Goal: Information Seeking & Learning: Learn about a topic

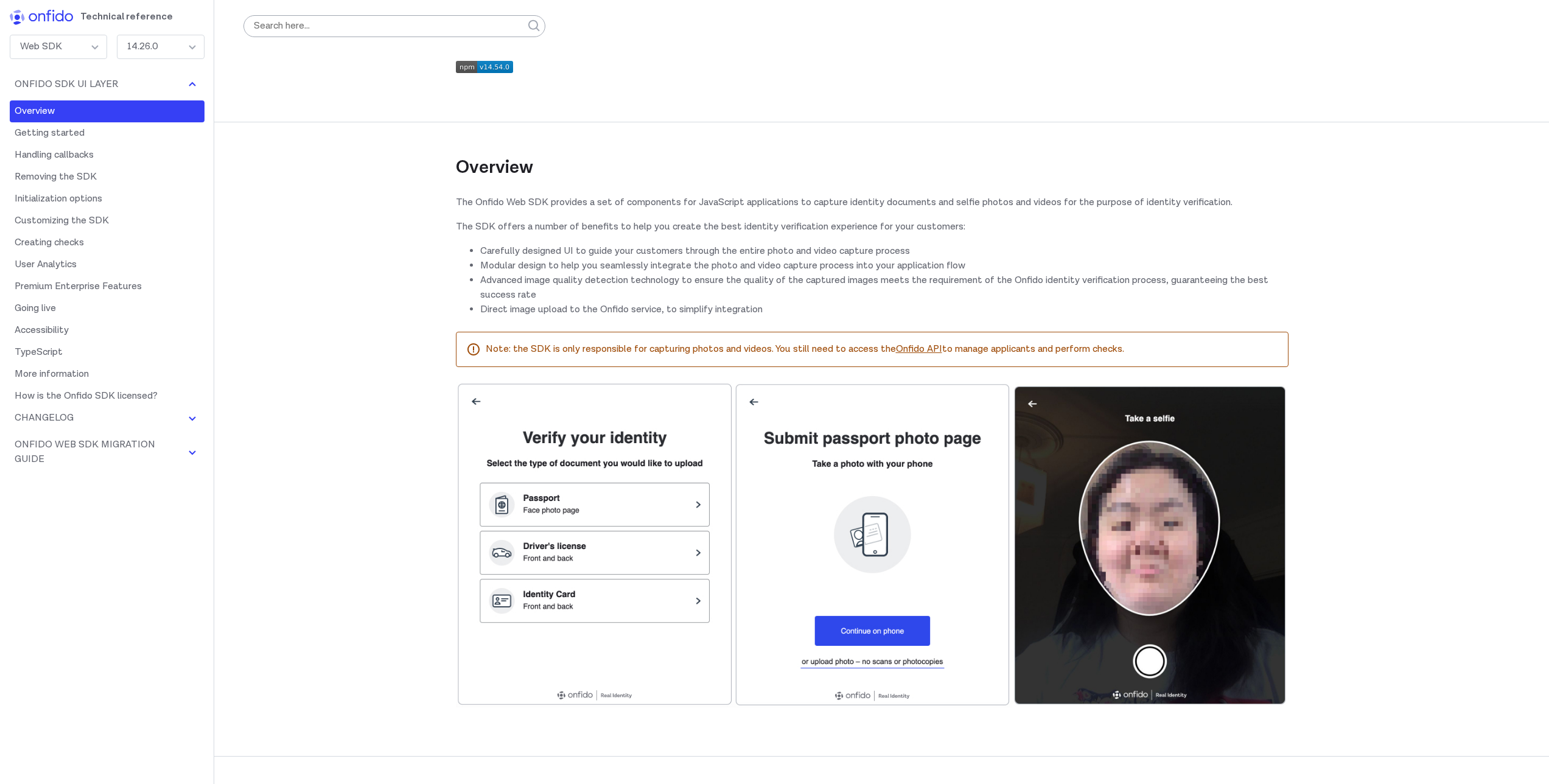
drag, startPoint x: 552, startPoint y: 249, endPoint x: 622, endPoint y: 241, distance: 70.5
click at [605, 241] on div "Overview The Onfido Web SDK provides a set of components for JavaScript applica…" at bounding box center [872, 404] width 832 height 633
click at [609, 202] on p "The Onfido Web SDK provides a set of components for JavaScript applications to …" at bounding box center [872, 203] width 832 height 14
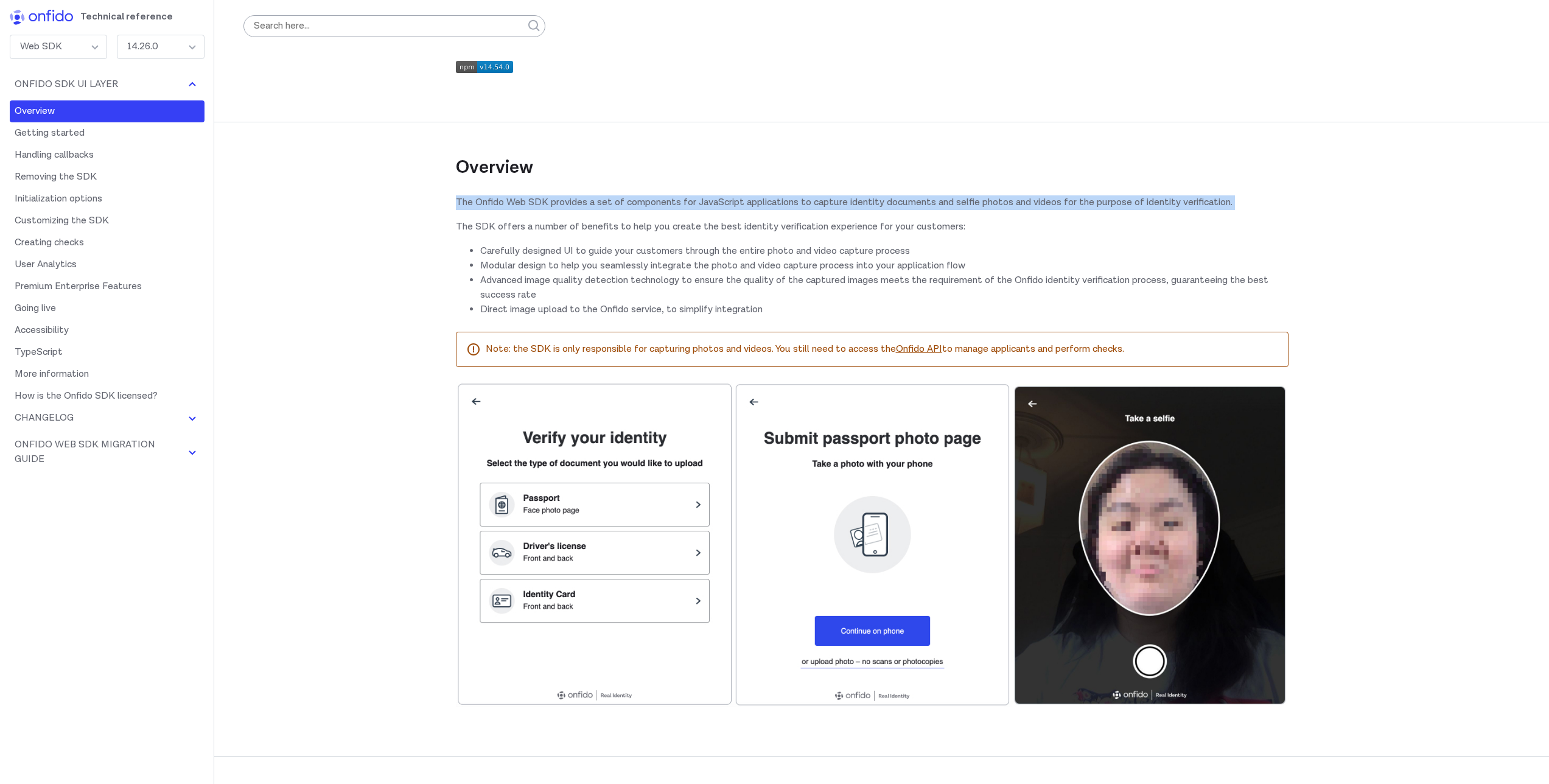
click at [609, 202] on p "The Onfido Web SDK provides a set of components for JavaScript applications to …" at bounding box center [872, 203] width 832 height 14
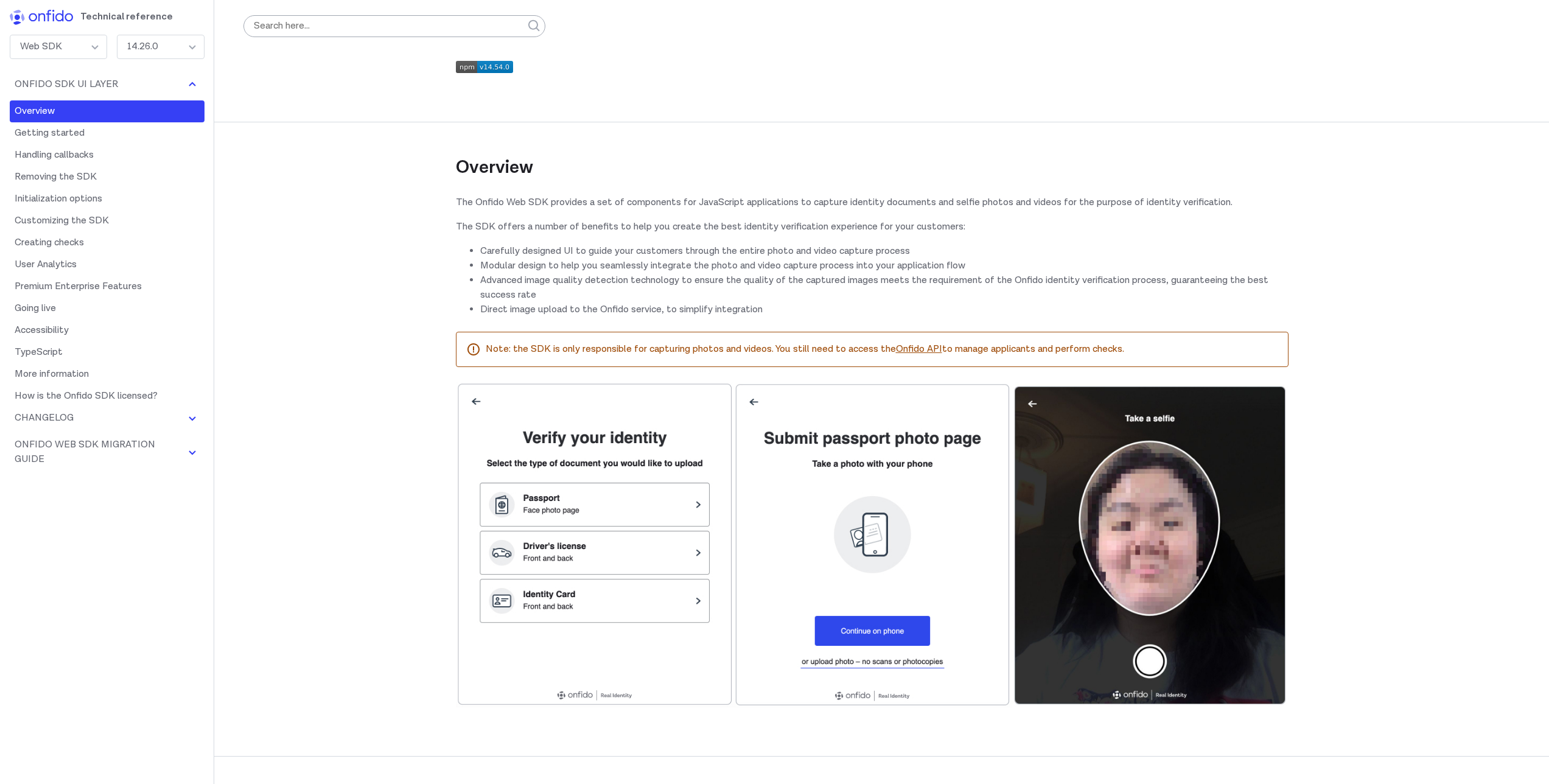
click at [557, 263] on li "Modular design to help you seamlessly integrate the photo and video capture pro…" at bounding box center [884, 266] width 808 height 14
click at [566, 286] on li "Advanced image quality detection technology to ensure the quality of the captur…" at bounding box center [884, 287] width 808 height 29
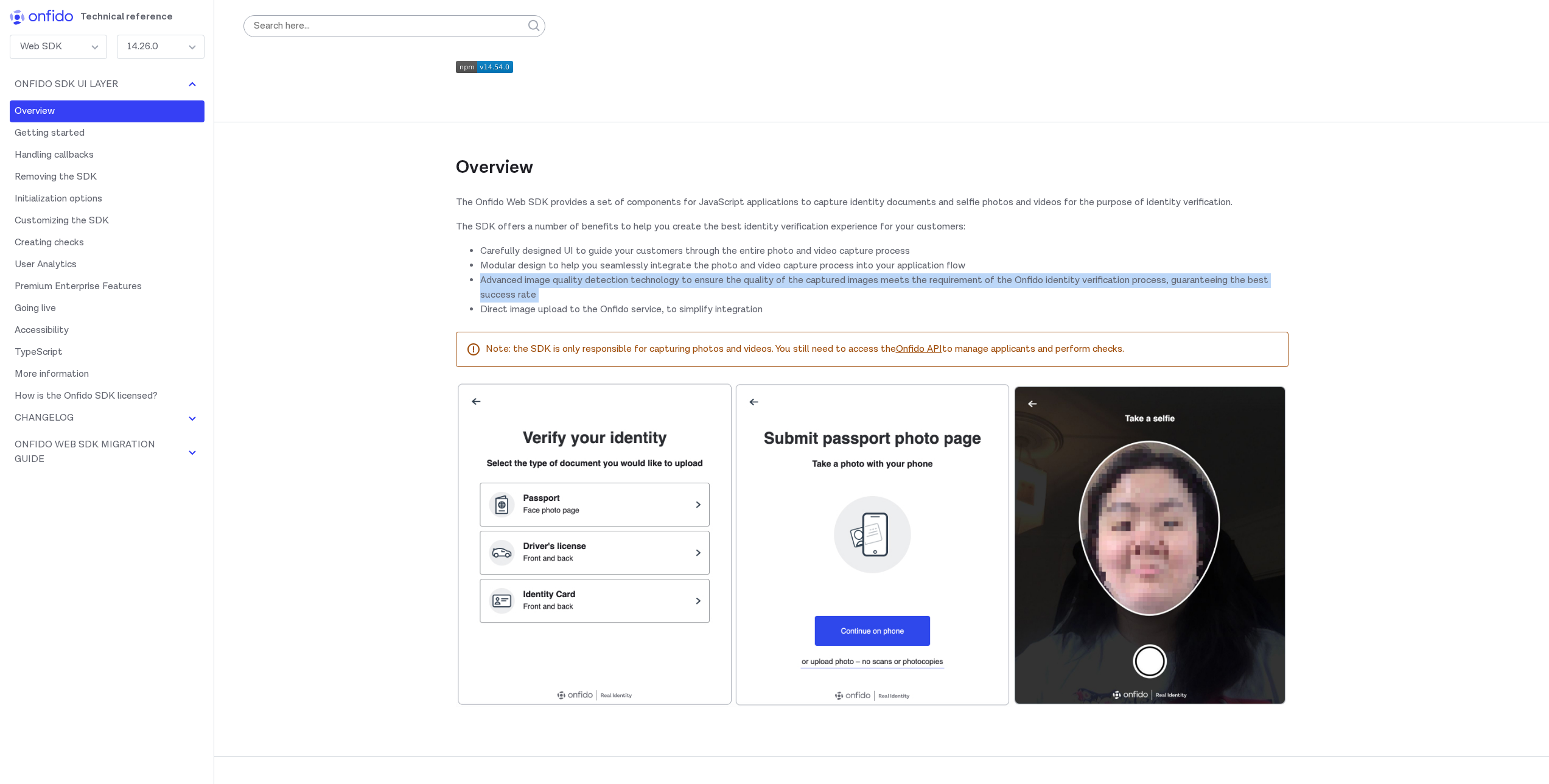
click at [566, 286] on li "Advanced image quality detection technology to ensure the quality of the captur…" at bounding box center [884, 287] width 808 height 29
click at [589, 301] on li "Advanced image quality detection technology to ensure the quality of the captur…" at bounding box center [884, 287] width 808 height 29
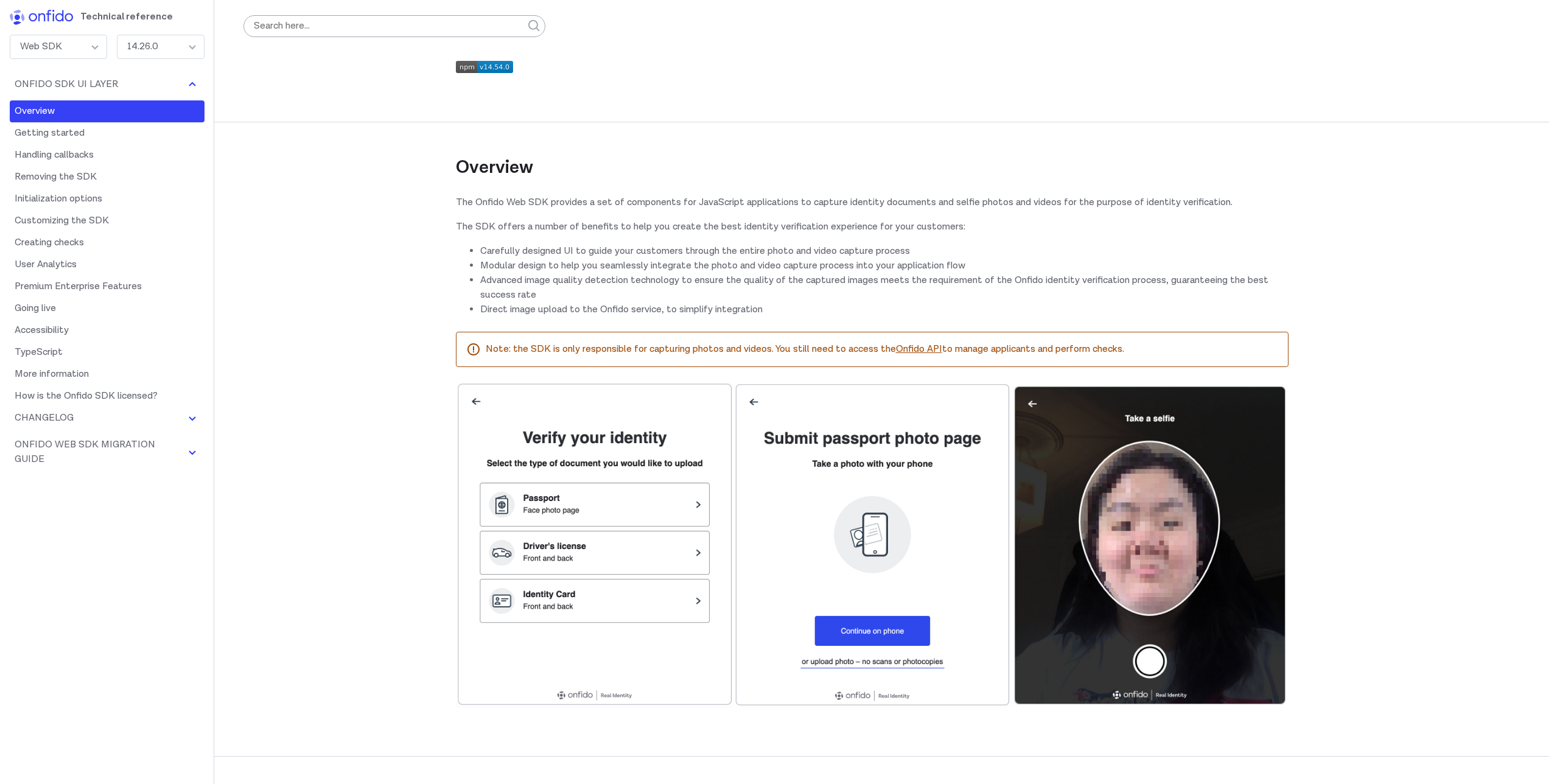
click at [589, 301] on li "Advanced image quality detection technology to ensure the quality of the captur…" at bounding box center [884, 287] width 808 height 29
